Goal: Task Accomplishment & Management: Use online tool/utility

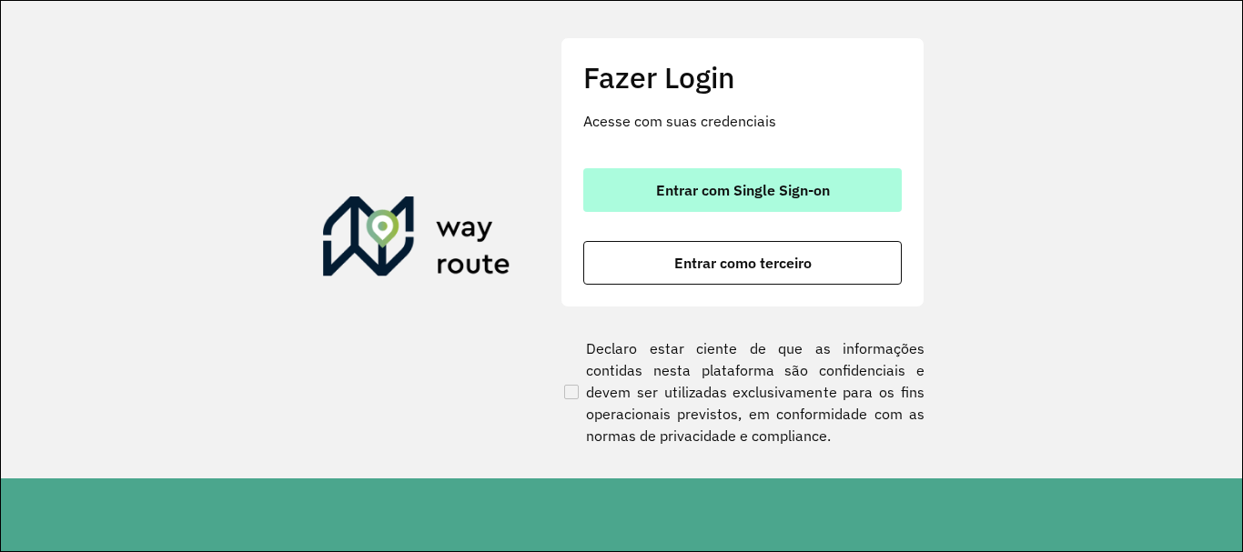
click at [721, 172] on button "Entrar com Single Sign-on" at bounding box center [742, 190] width 318 height 44
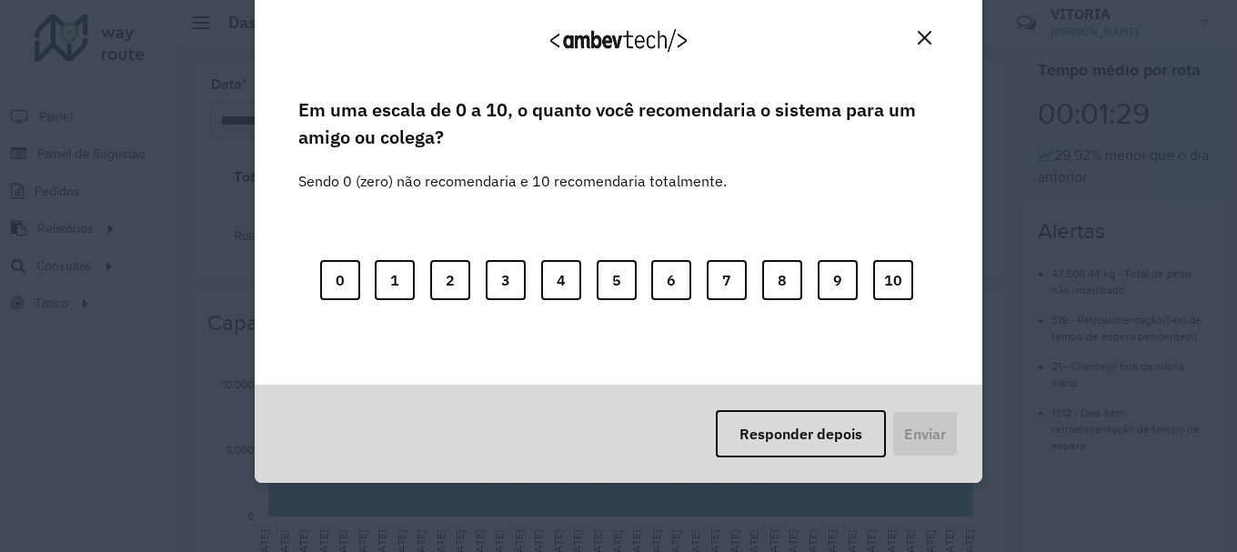
click at [918, 35] on img "Close" at bounding box center [925, 38] width 14 height 14
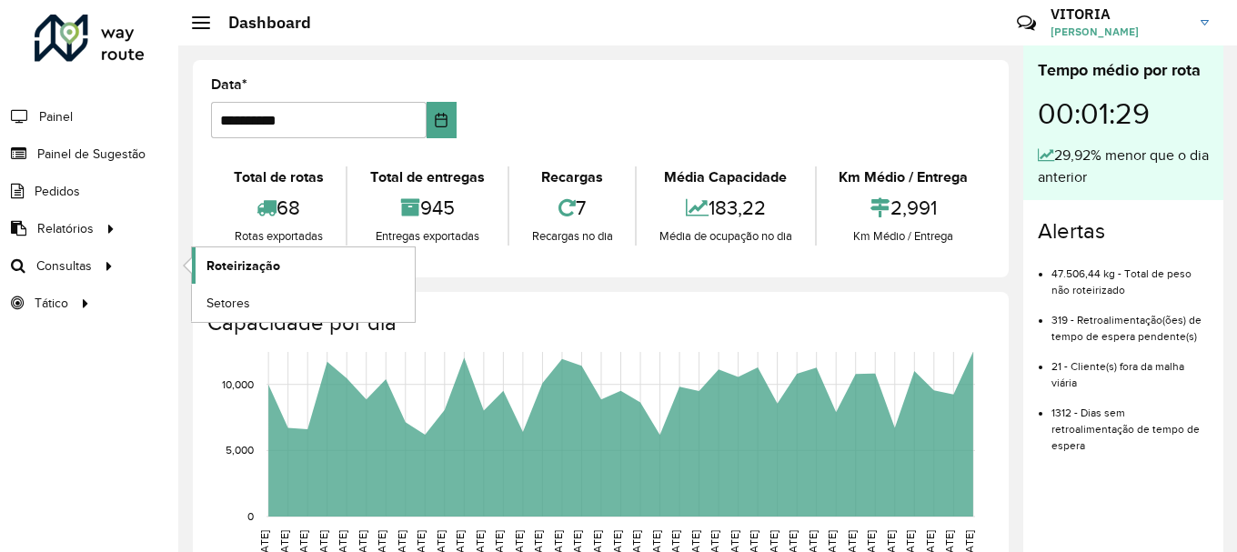
click at [199, 274] on link "Roteirização" at bounding box center [303, 265] width 223 height 36
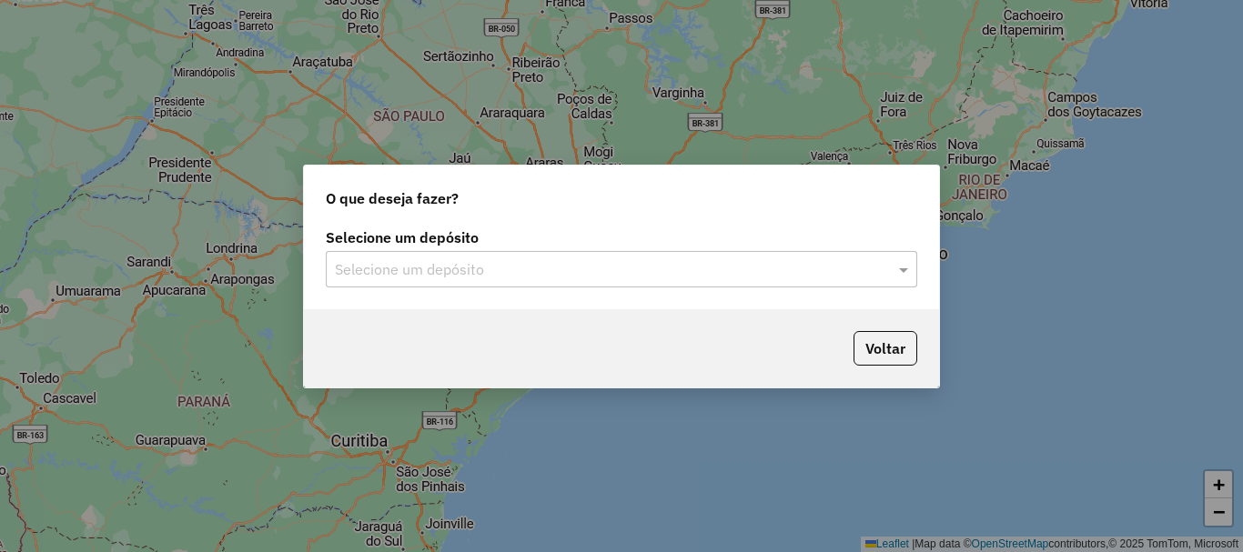
click at [693, 281] on div "Selecione um depósito" at bounding box center [621, 269] width 591 height 36
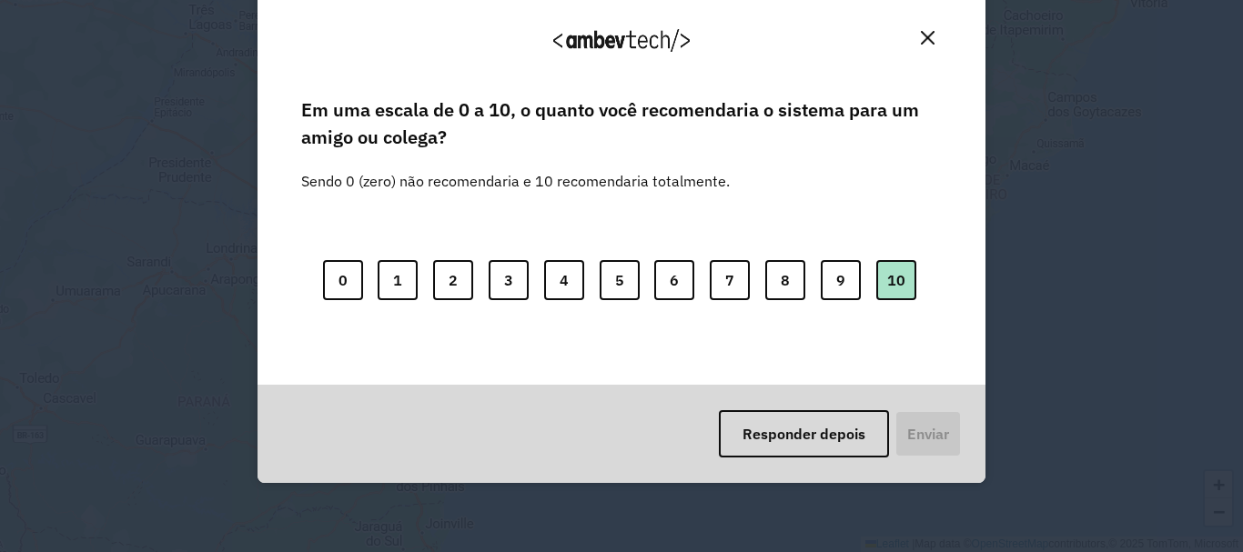
click at [894, 288] on button "10" at bounding box center [896, 280] width 40 height 40
click at [944, 429] on button "Enviar" at bounding box center [926, 433] width 67 height 47
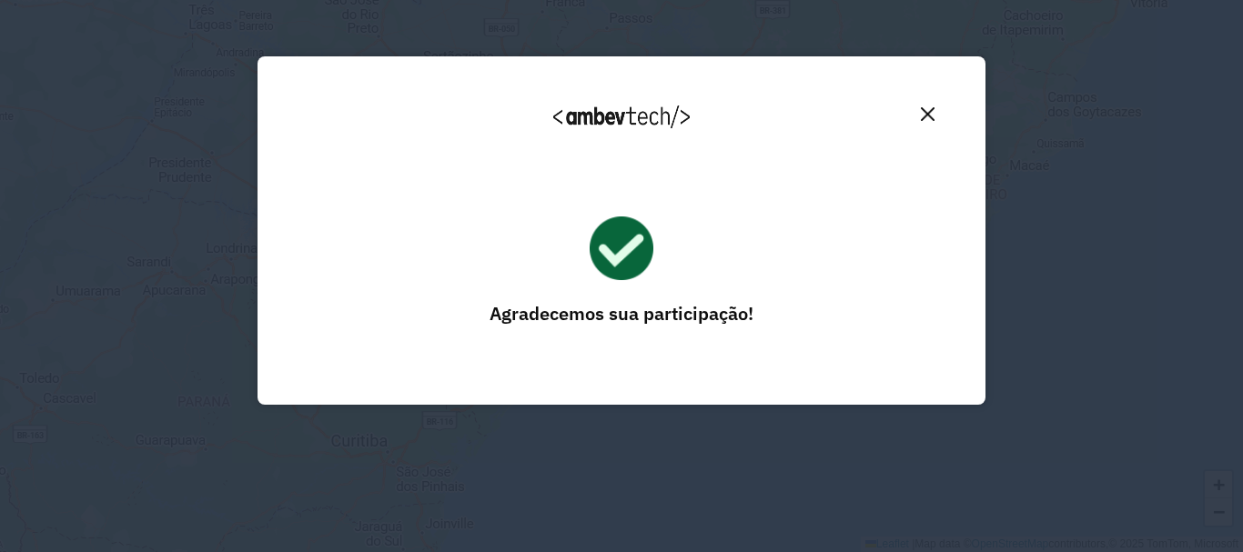
click at [928, 118] on img "Close" at bounding box center [928, 114] width 14 height 14
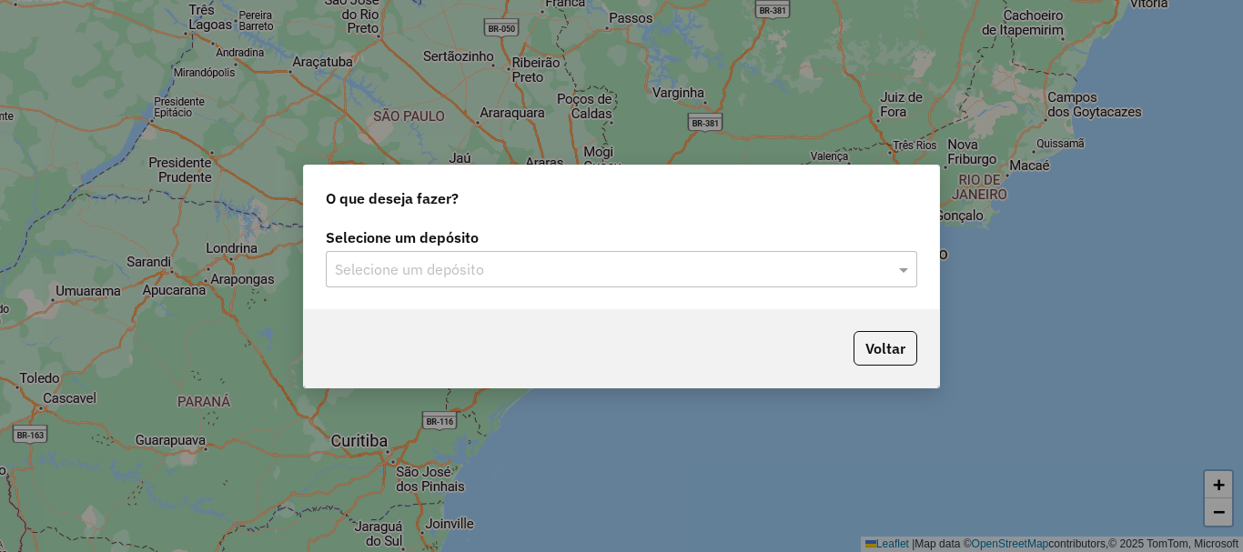
click at [595, 274] on input "text" at bounding box center [603, 270] width 537 height 22
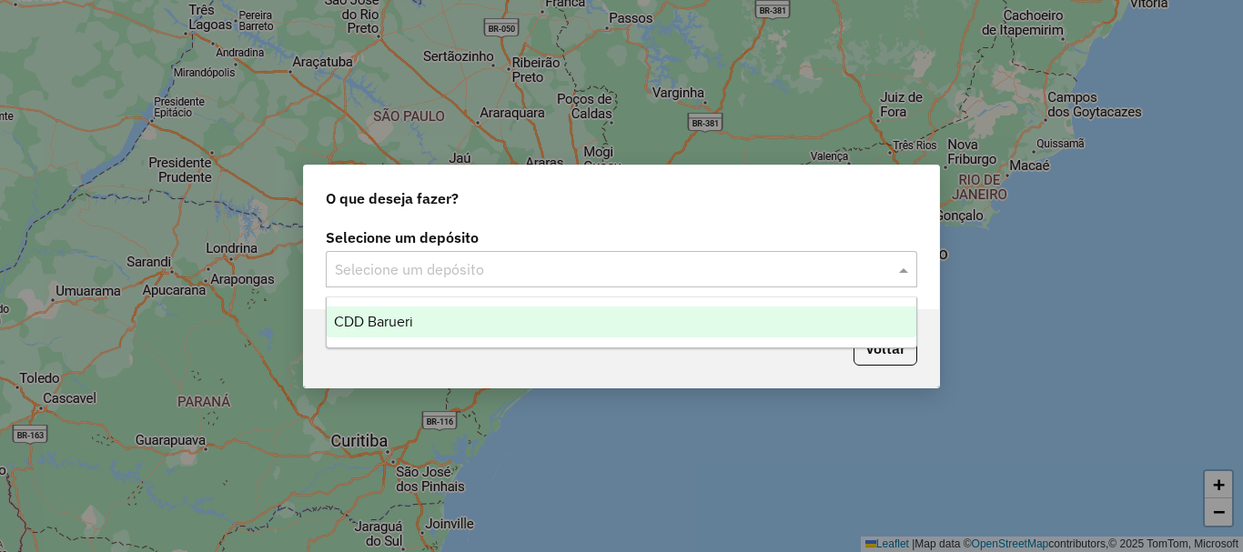
click at [485, 327] on div "CDD Barueri" at bounding box center [622, 322] width 590 height 31
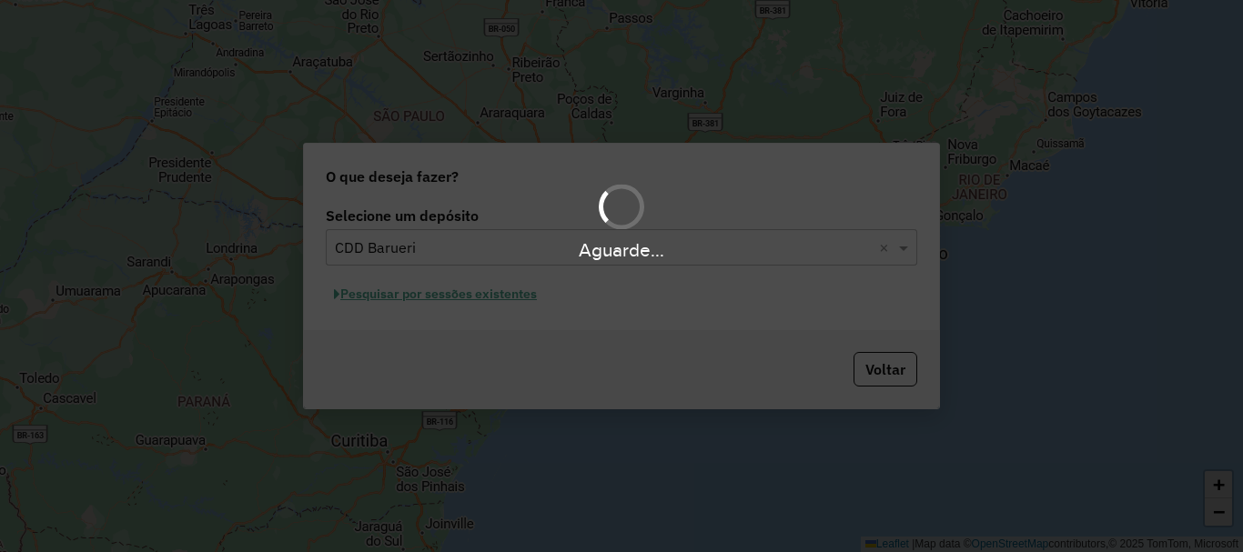
click at [528, 295] on div "Aguarde..." at bounding box center [621, 276] width 1243 height 552
click at [510, 296] on hb-app "Aguarde... Pop-up bloqueado! Seu navegador bloqueou automáticamente a abertura …" at bounding box center [621, 276] width 1243 height 552
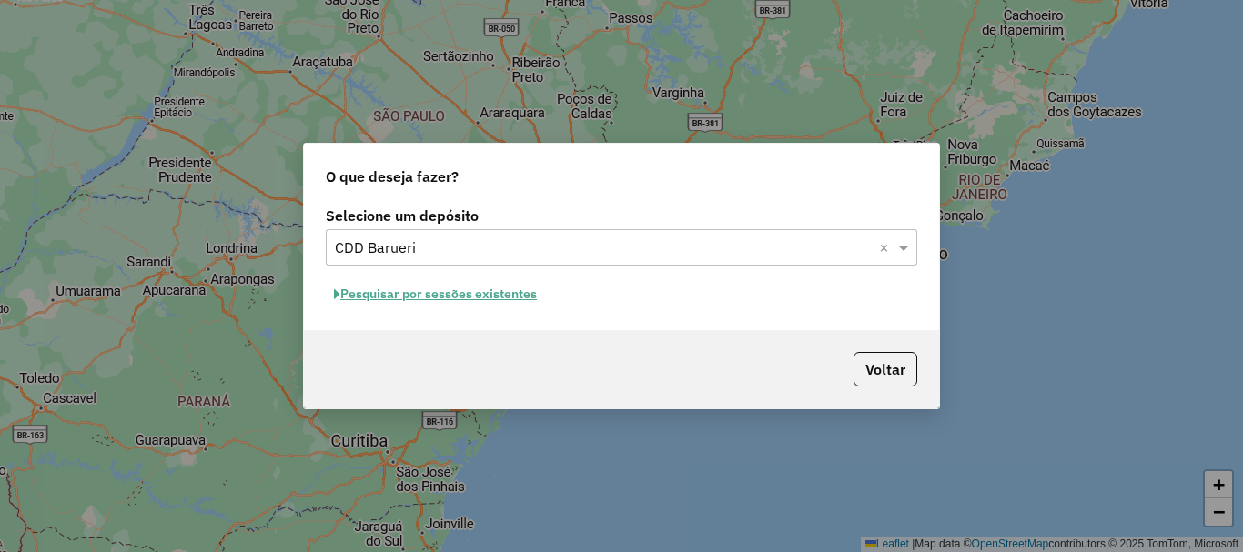
click at [500, 298] on button "Pesquisar por sessões existentes" at bounding box center [435, 294] width 219 height 28
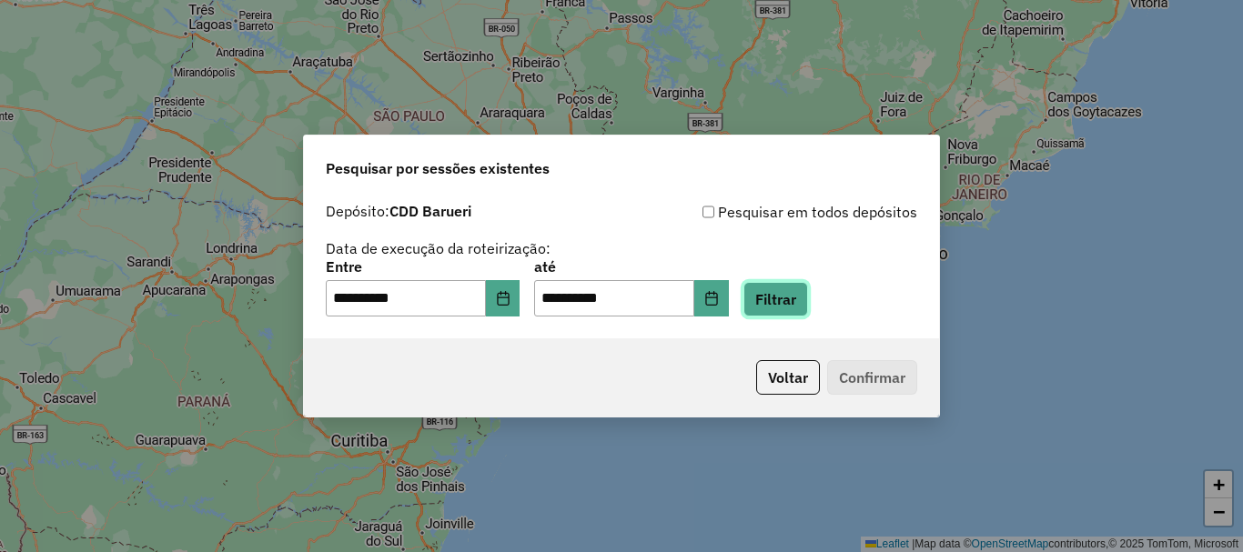
click at [784, 303] on button "Filtrar" at bounding box center [775, 299] width 65 height 35
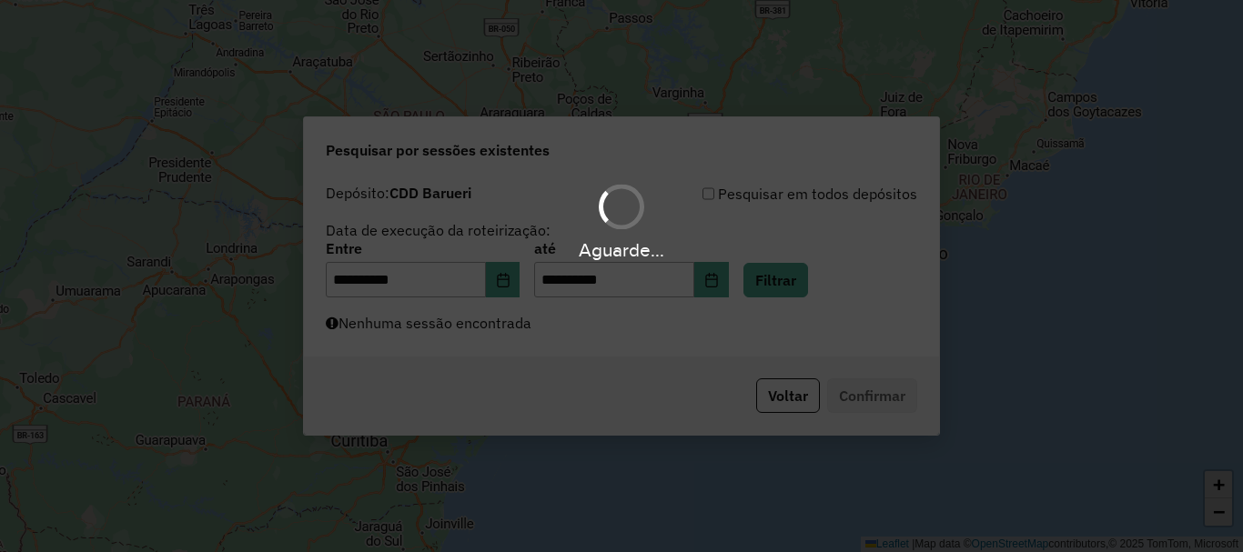
click at [589, 342] on div "Aguarde..." at bounding box center [621, 276] width 1243 height 552
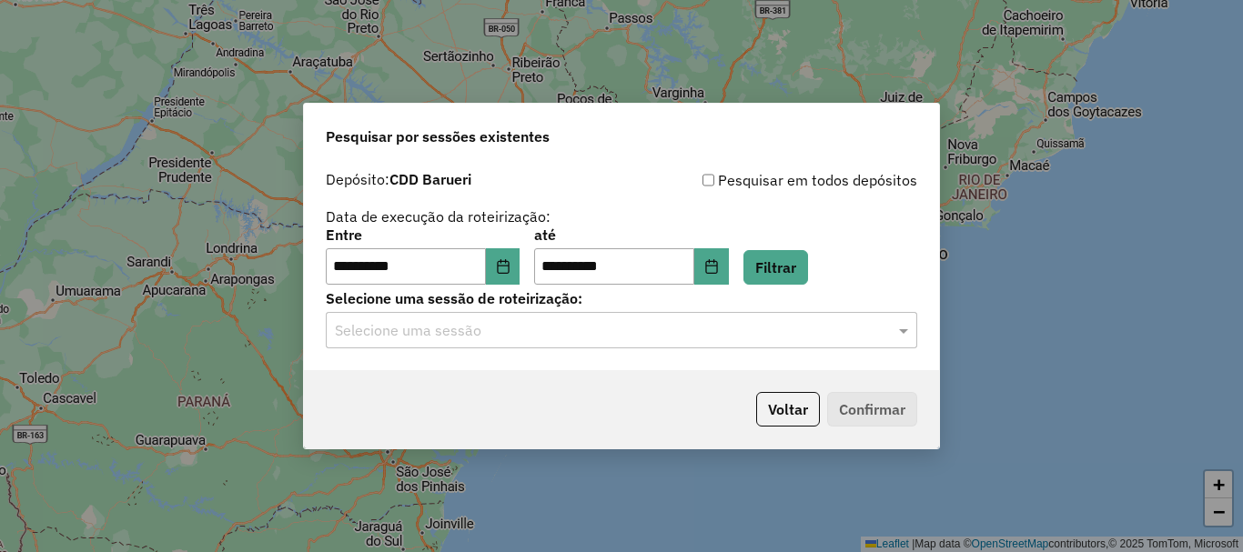
click at [572, 342] on div "Selecione uma sessão" at bounding box center [621, 330] width 591 height 36
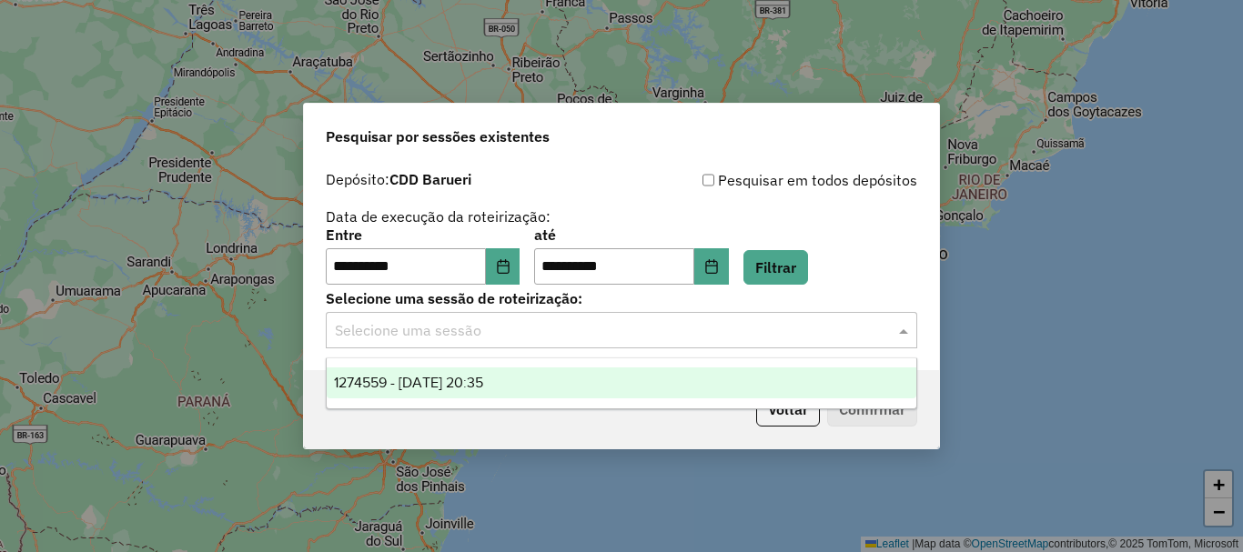
click at [510, 370] on div "1274559 - 12/09/2025 20:35" at bounding box center [622, 383] width 590 height 31
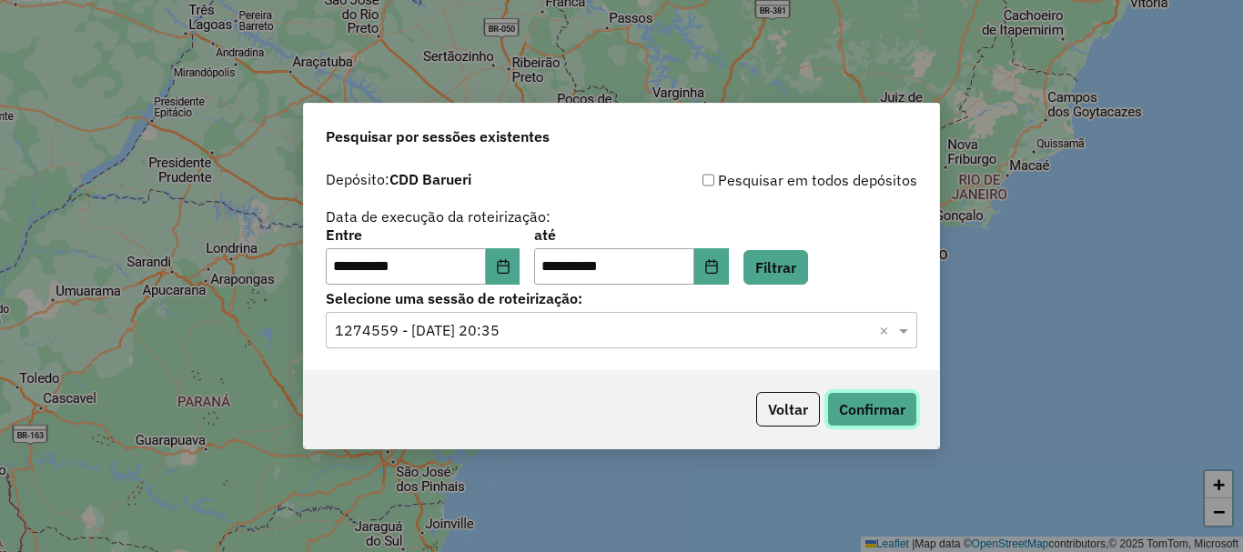
click at [886, 409] on button "Confirmar" at bounding box center [872, 409] width 90 height 35
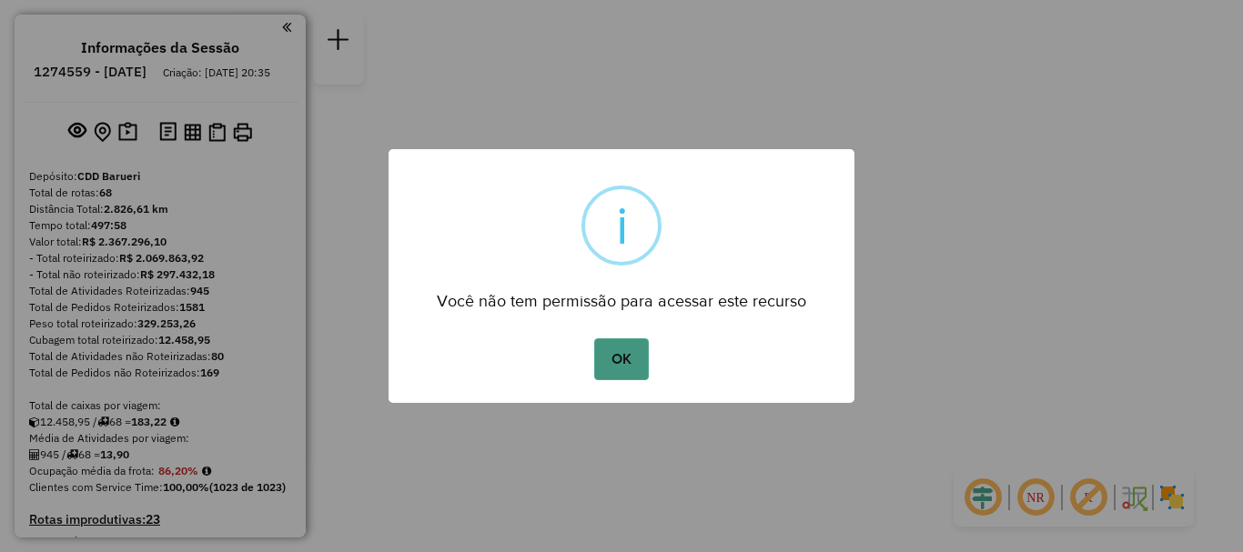
click at [621, 363] on button "OK" at bounding box center [621, 359] width 54 height 42
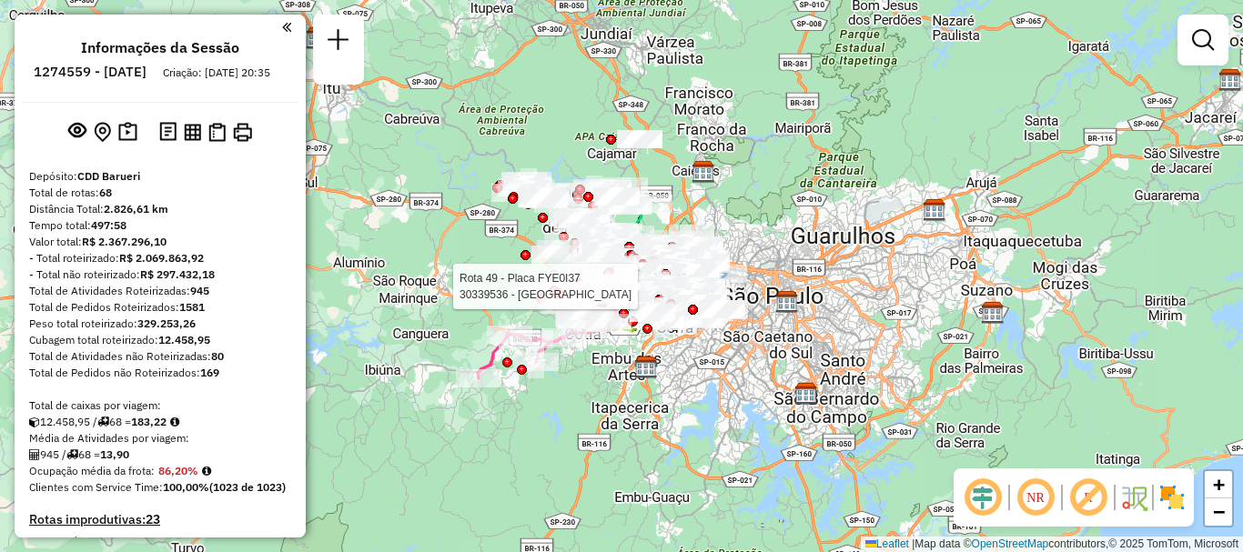
scroll to position [1246, 0]
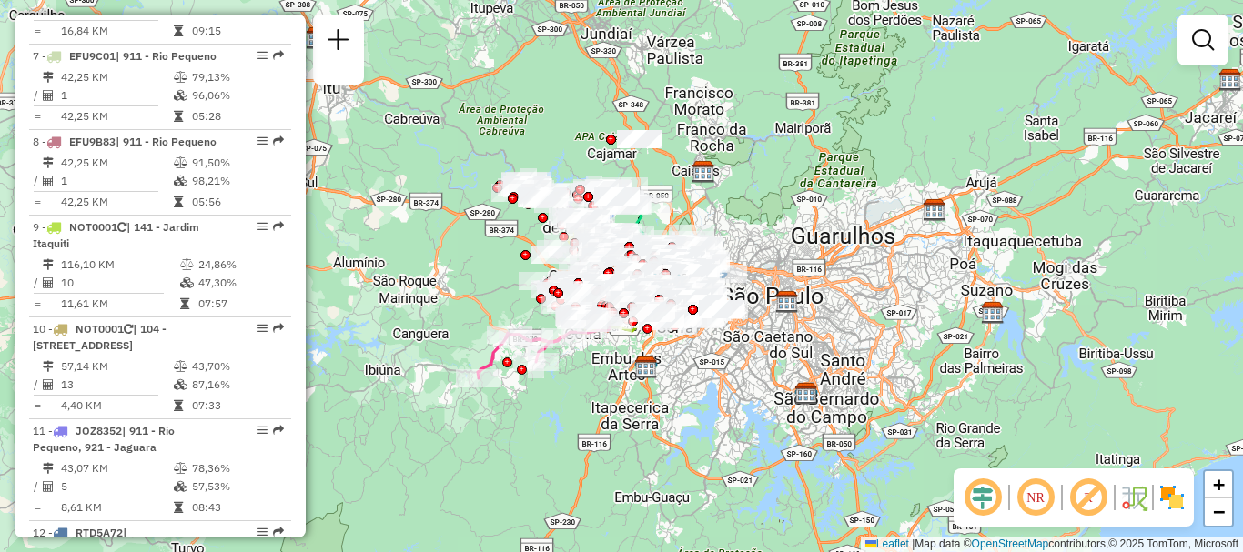
click at [1026, 494] on em at bounding box center [1036, 498] width 44 height 44
click at [1166, 494] on img at bounding box center [1171, 497] width 29 height 29
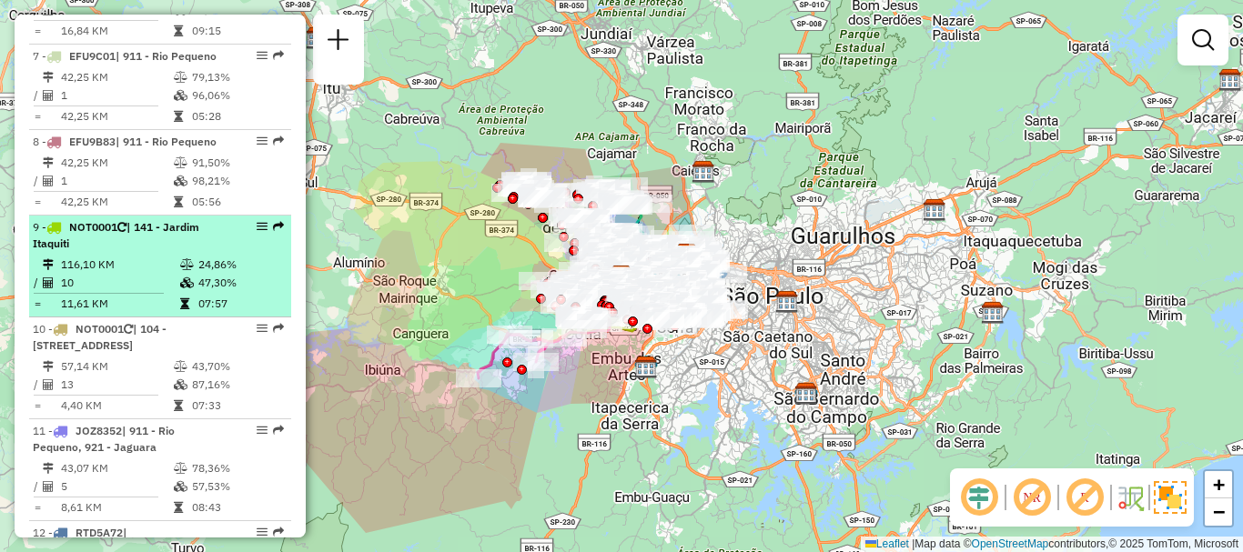
select select "**********"
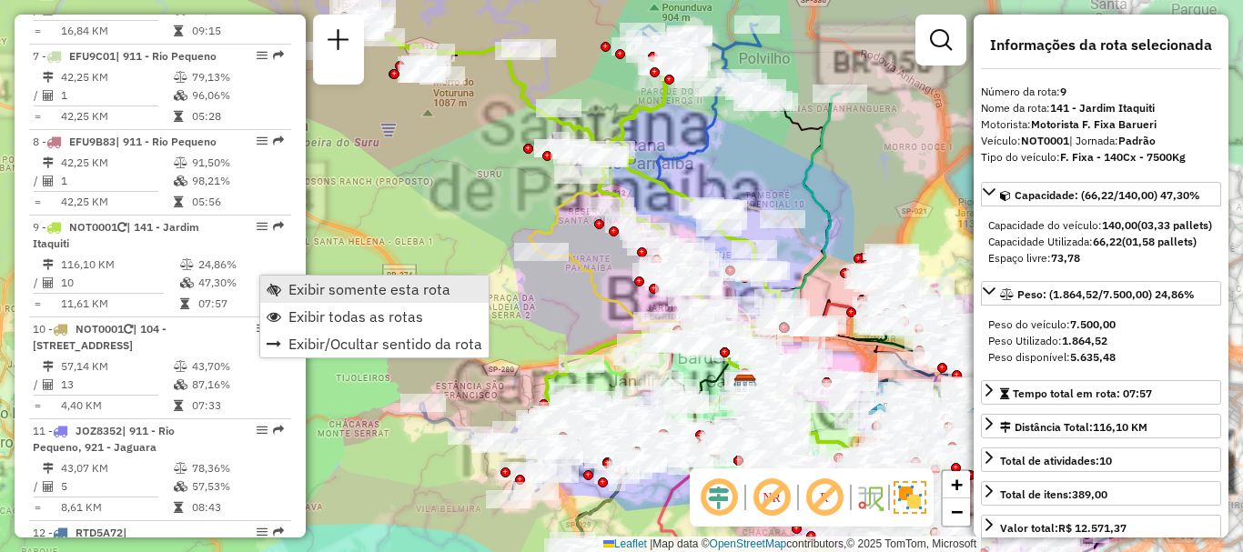
click at [310, 290] on span "Exibir somente esta rota" at bounding box center [369, 289] width 162 height 15
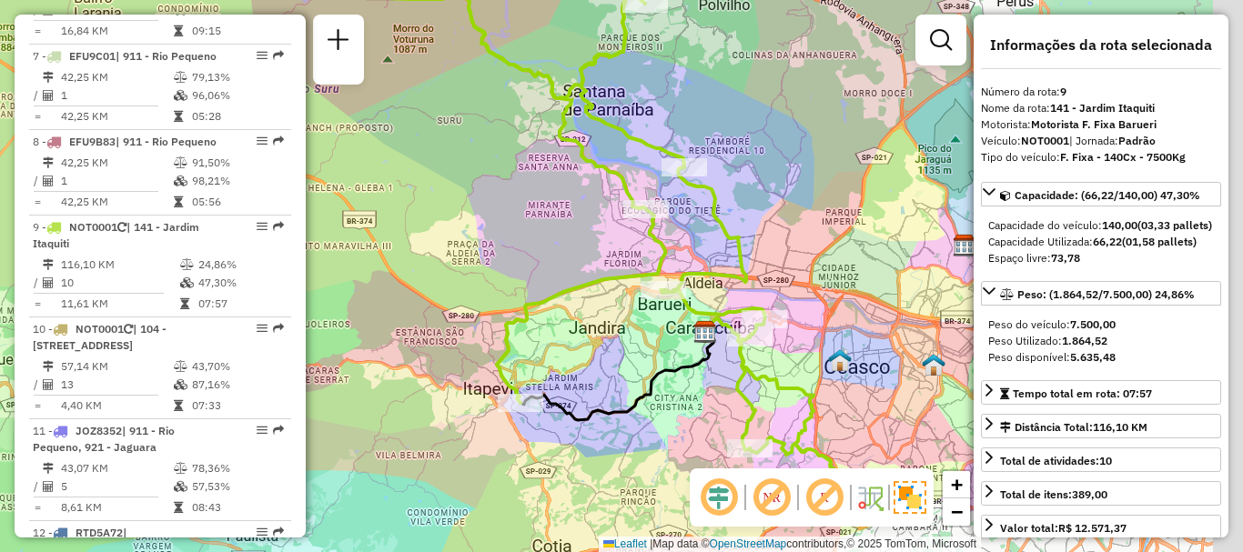
drag, startPoint x: 605, startPoint y: 304, endPoint x: 559, endPoint y: 247, distance: 73.0
click at [559, 247] on div "Janela de atendimento Grade de atendimento Capacidade Transportadoras Veículos …" at bounding box center [621, 276] width 1243 height 552
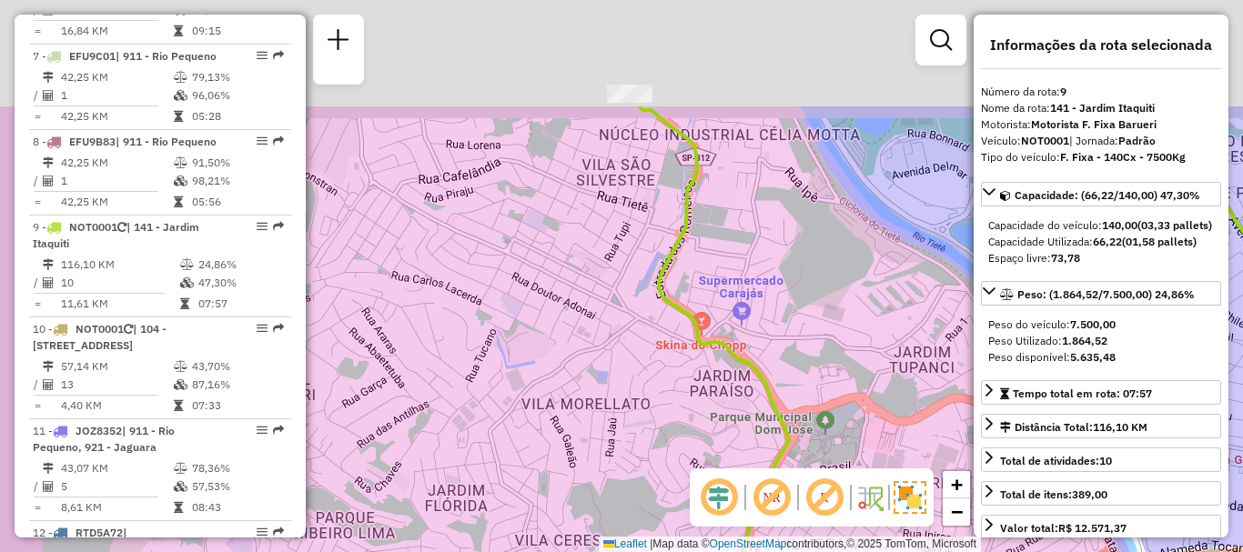
drag, startPoint x: 742, startPoint y: 245, endPoint x: 782, endPoint y: 427, distance: 186.3
click at [781, 425] on div "Janela de atendimento Grade de atendimento Capacidade Transportadoras Veículos …" at bounding box center [621, 276] width 1243 height 552
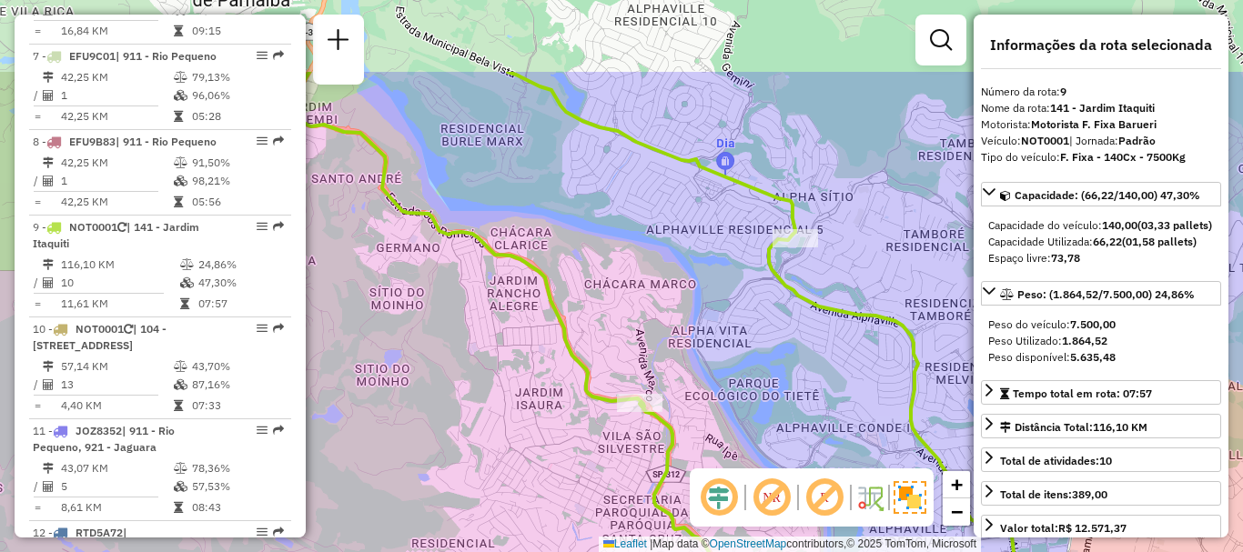
drag, startPoint x: 767, startPoint y: 254, endPoint x: 697, endPoint y: 382, distance: 146.2
click at [697, 382] on div "Janela de atendimento Grade de atendimento Capacidade Transportadoras Veículos …" at bounding box center [621, 276] width 1243 height 552
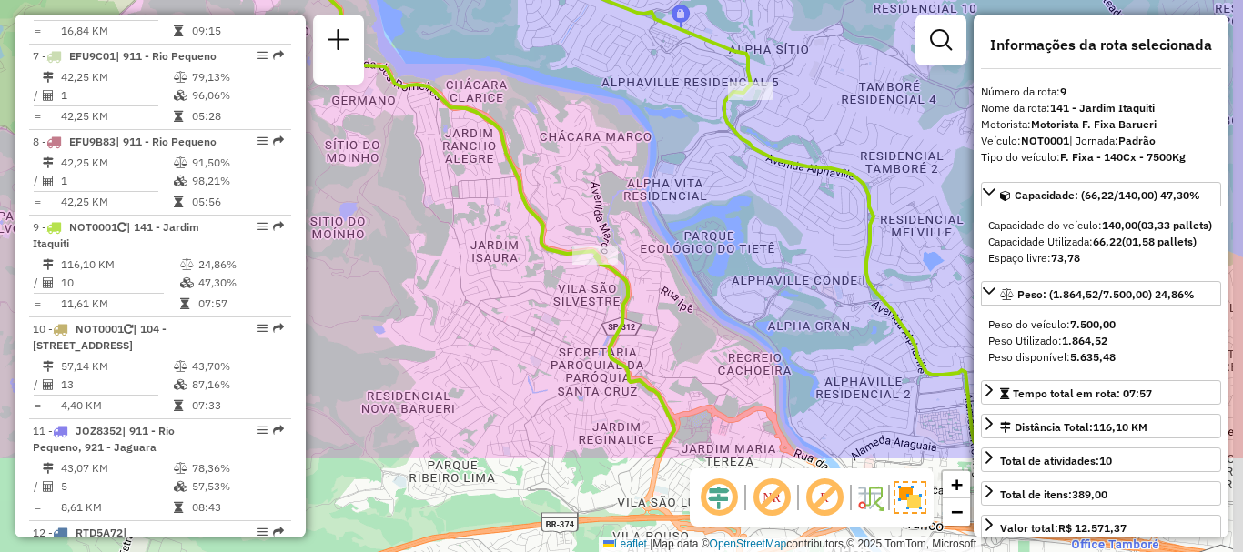
drag, startPoint x: 684, startPoint y: 348, endPoint x: 619, endPoint y: 146, distance: 212.4
click at [619, 146] on div "Janela de atendimento Grade de atendimento Capacidade Transportadoras Veículos …" at bounding box center [621, 276] width 1243 height 552
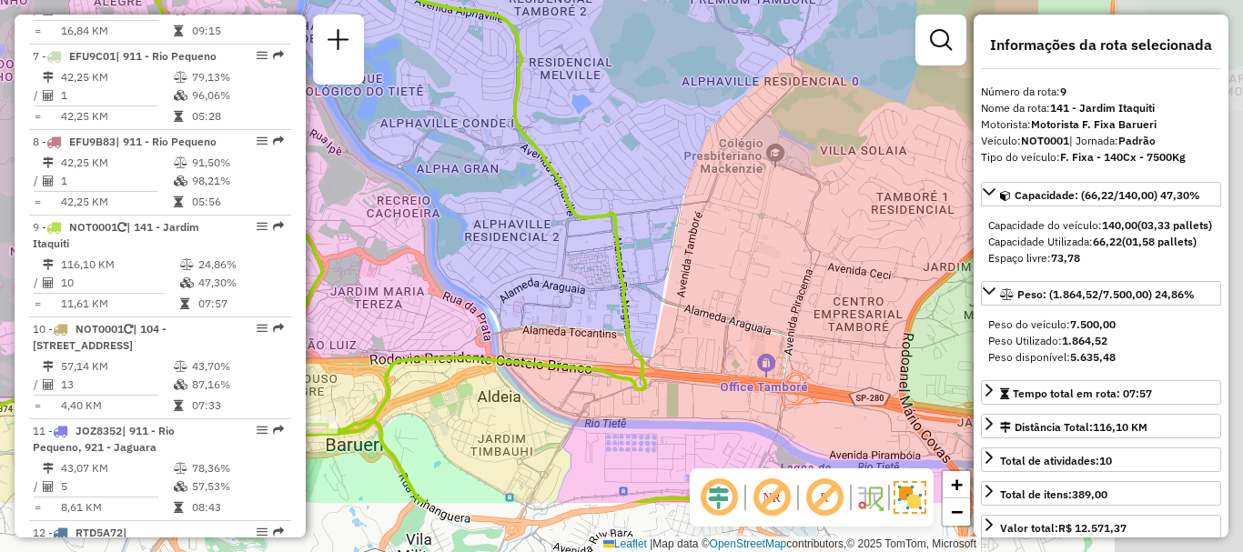
drag, startPoint x: 835, startPoint y: 296, endPoint x: 507, endPoint y: 192, distance: 344.5
click at [507, 192] on div "Janela de atendimento Grade de atendimento Capacidade Transportadoras Veículos …" at bounding box center [621, 276] width 1243 height 552
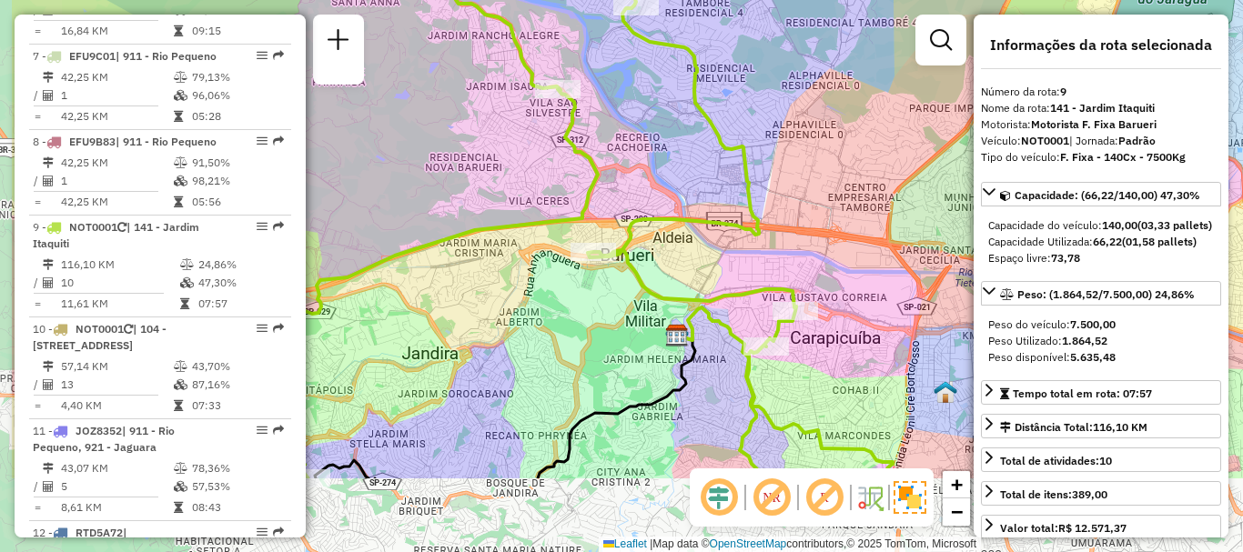
drag, startPoint x: 589, startPoint y: 313, endPoint x: 722, endPoint y: 174, distance: 193.1
click at [722, 174] on div "Janela de atendimento Grade de atendimento Capacidade Transportadoras Veículos …" at bounding box center [621, 276] width 1243 height 552
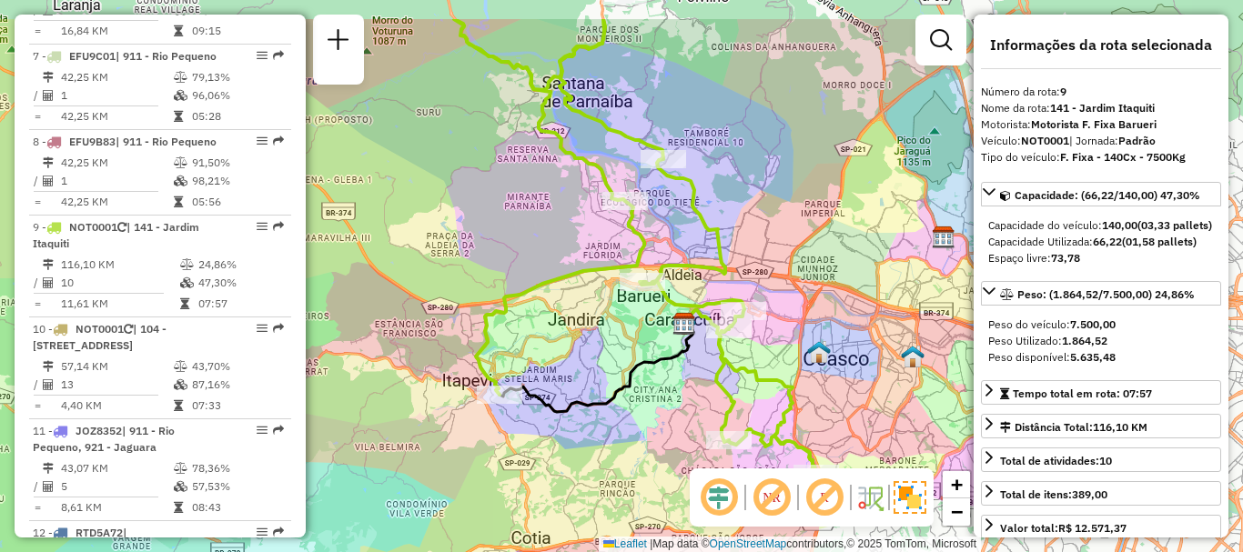
drag, startPoint x: 674, startPoint y: 248, endPoint x: 661, endPoint y: 323, distance: 75.8
click at [661, 323] on div "Janela de atendimento Grade de atendimento Capacidade Transportadoras Veículos …" at bounding box center [621, 276] width 1243 height 552
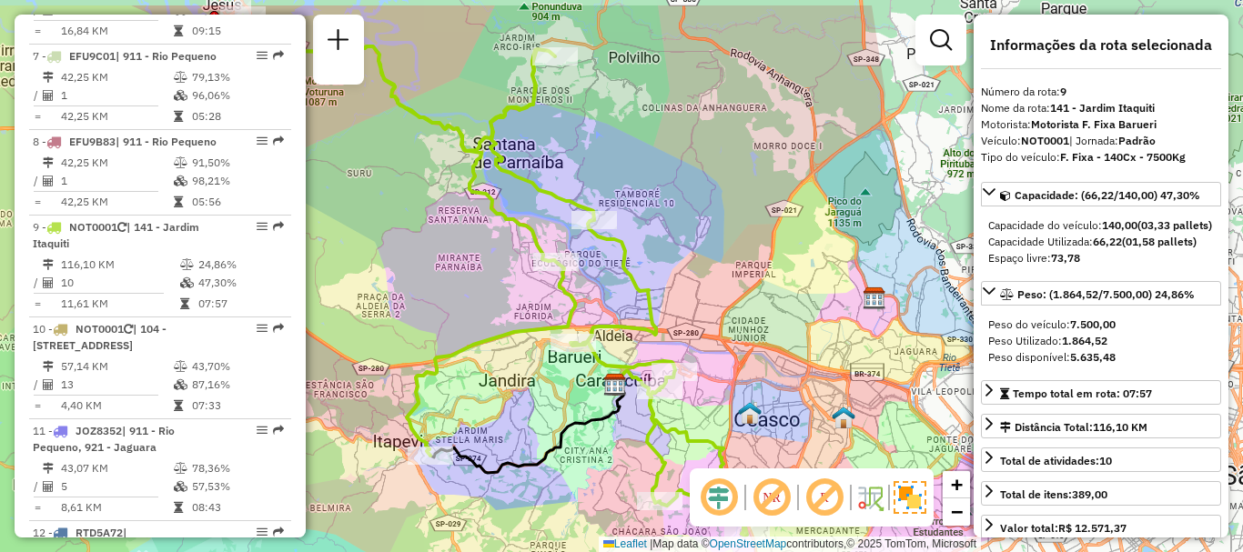
drag, startPoint x: 633, startPoint y: 328, endPoint x: 564, endPoint y: 389, distance: 92.2
click at [564, 389] on div "Janela de atendimento Grade de atendimento Capacidade Transportadoras Veículos …" at bounding box center [621, 276] width 1243 height 552
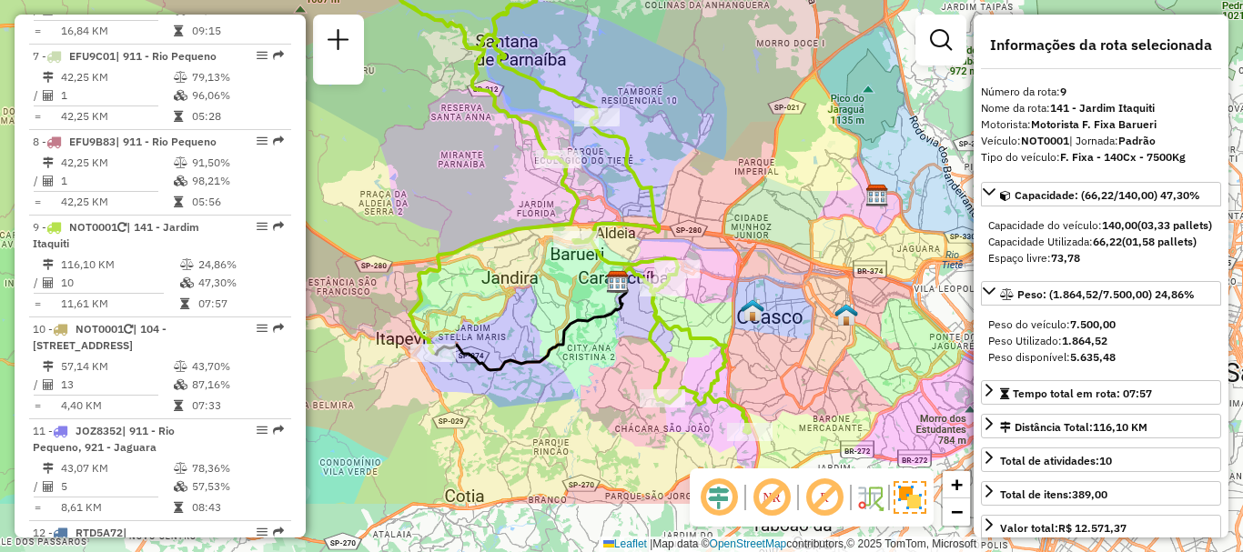
drag, startPoint x: 706, startPoint y: 314, endPoint x: 659, endPoint y: 186, distance: 136.7
click at [659, 186] on icon at bounding box center [494, 173] width 510 height 520
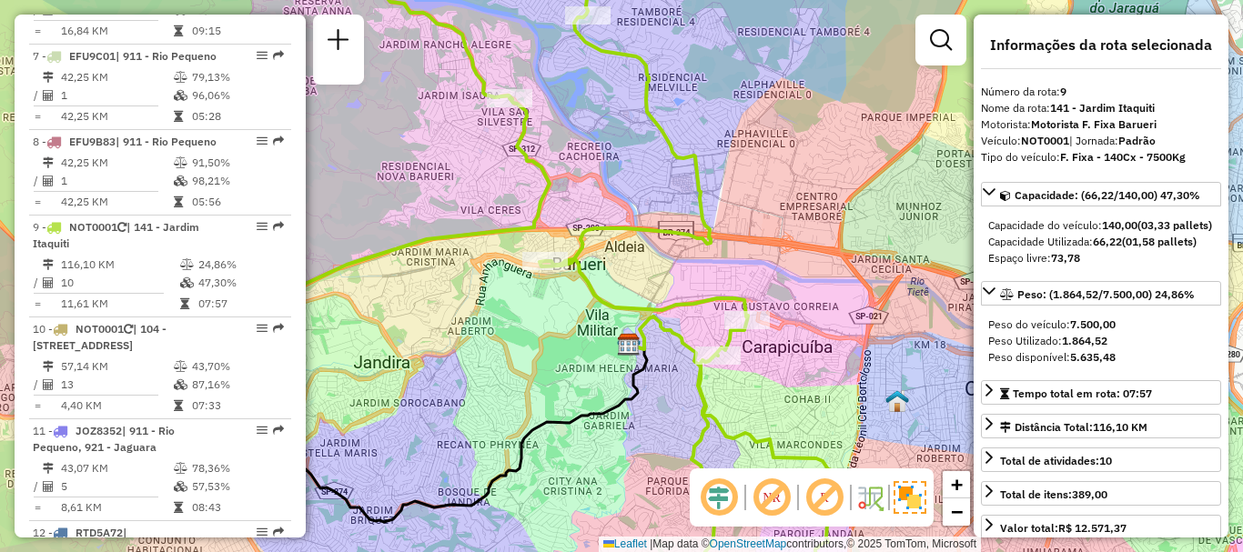
drag, startPoint x: 681, startPoint y: 204, endPoint x: 674, endPoint y: 223, distance: 20.1
click at [674, 223] on icon at bounding box center [548, 295] width 673 height 662
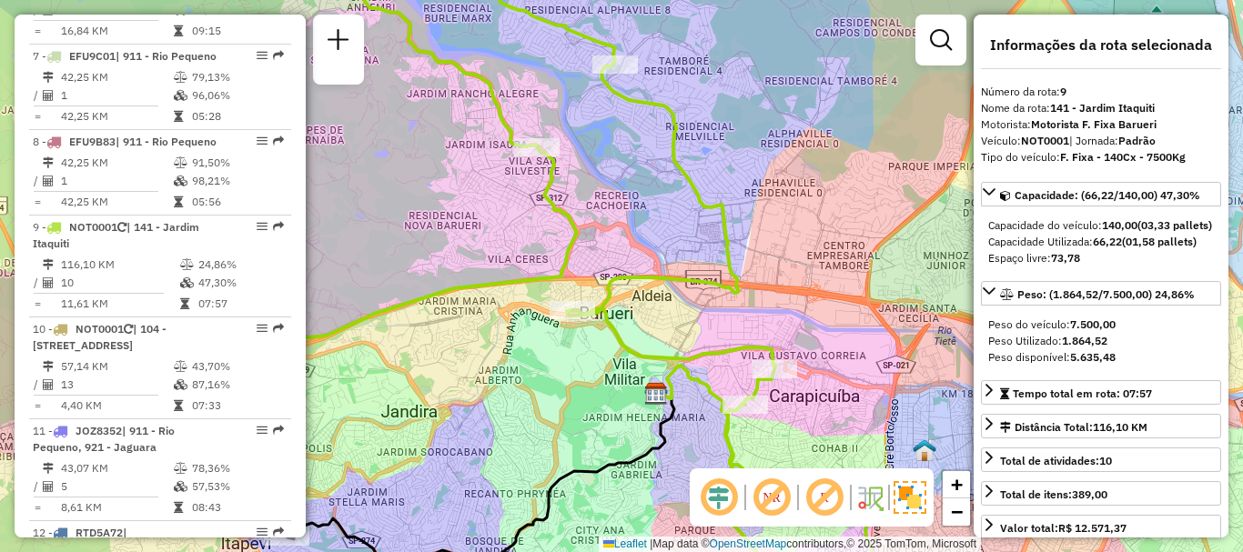
drag, startPoint x: 651, startPoint y: 193, endPoint x: 702, endPoint y: 298, distance: 116.0
click at [702, 298] on div "Janela de atendimento Grade de atendimento Capacidade Transportadoras Veículos …" at bounding box center [621, 276] width 1243 height 552
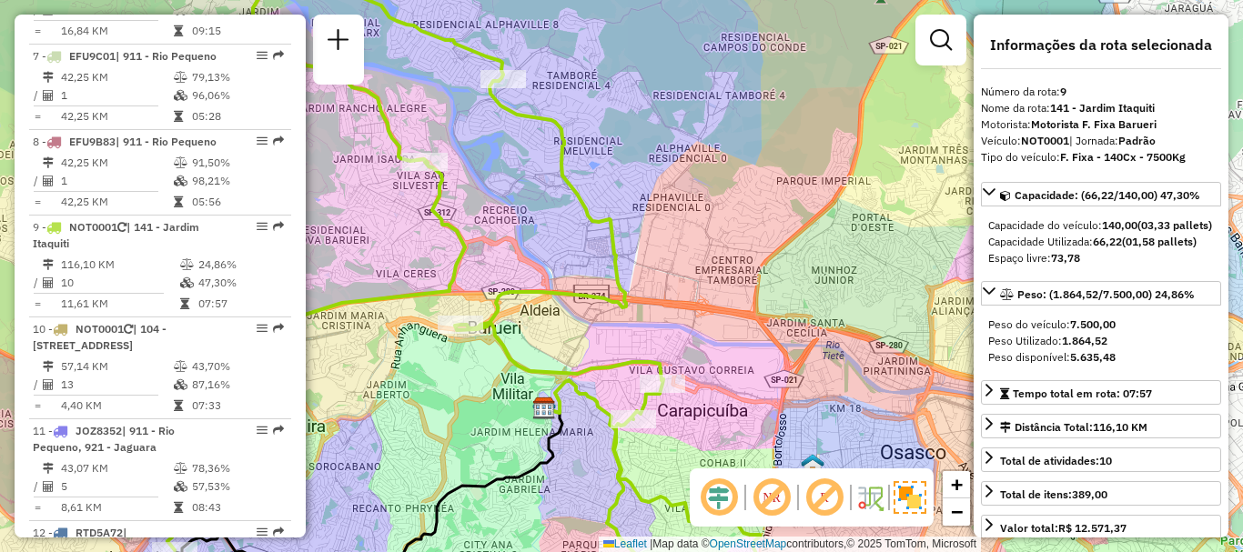
drag, startPoint x: 628, startPoint y: 343, endPoint x: 634, endPoint y: 334, distance: 11.1
click at [634, 334] on div "Janela de atendimento Grade de atendimento Capacidade Transportadoras Veículos …" at bounding box center [621, 276] width 1243 height 552
